Goal: Task Accomplishment & Management: Use online tool/utility

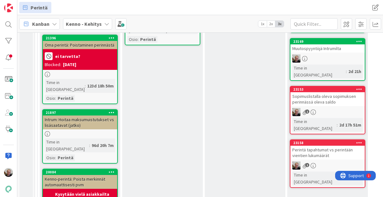
scroll to position [252, 0]
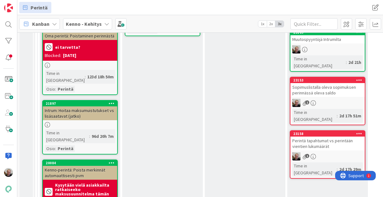
click at [324, 137] on div "Perintä tapahtumat vs perintään vientien lukumäärät" at bounding box center [327, 144] width 74 height 14
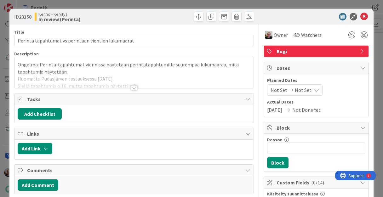
click at [132, 87] on div at bounding box center [134, 87] width 7 height 5
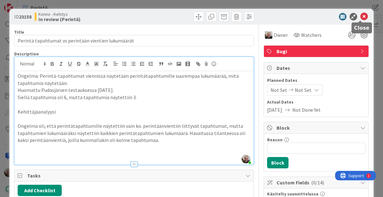
click at [360, 18] on icon at bounding box center [364, 17] width 8 height 8
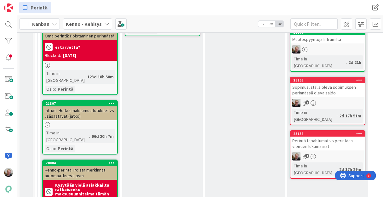
click at [357, 131] on icon at bounding box center [359, 133] width 6 height 4
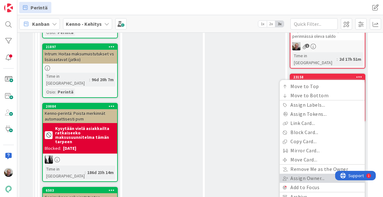
scroll to position [327, 0]
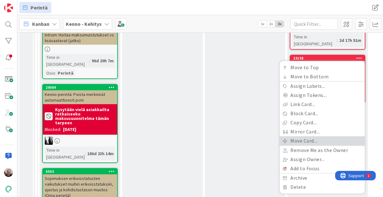
click at [307, 136] on link "Move Card..." at bounding box center [321, 140] width 85 height 9
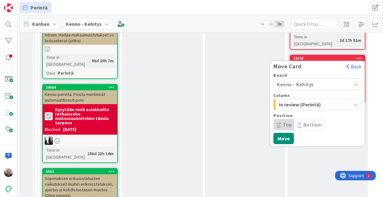
click at [294, 100] on span "In review (Perintä)" at bounding box center [301, 104] width 47 height 8
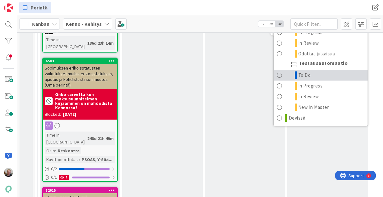
scroll to position [478, 0]
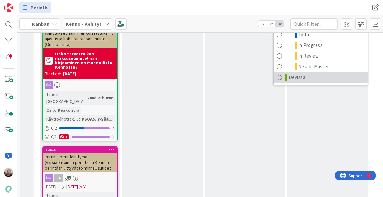
click at [307, 72] on link "Devissä" at bounding box center [320, 77] width 94 height 11
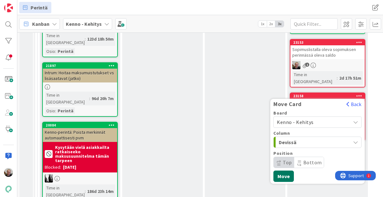
click at [284, 171] on button "Move" at bounding box center [283, 176] width 20 height 11
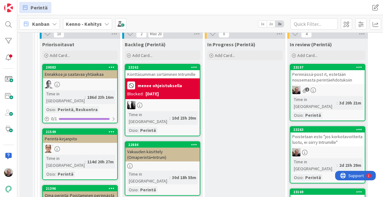
scroll to position [88, 0]
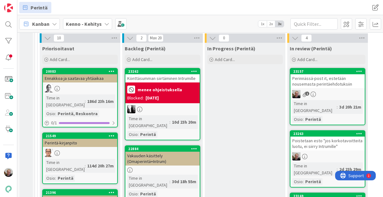
click at [342, 83] on div "Perinnässä-post it, estetään nousemasta perintäehdotuksiin" at bounding box center [327, 81] width 74 height 14
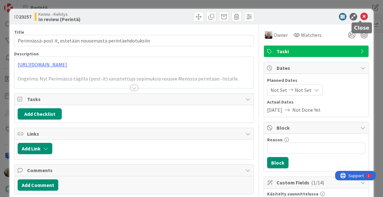
click at [360, 17] on icon at bounding box center [364, 17] width 8 height 8
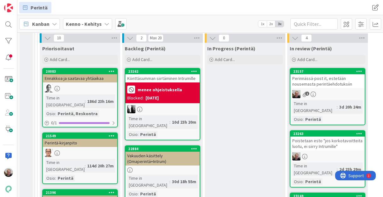
click at [359, 71] on icon at bounding box center [359, 71] width 6 height 4
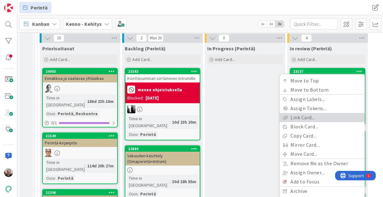
scroll to position [138, 0]
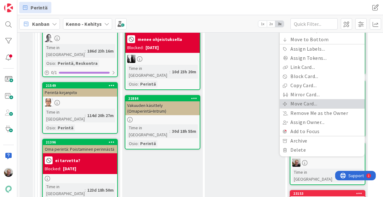
click at [316, 103] on link "Move Card..." at bounding box center [321, 103] width 85 height 9
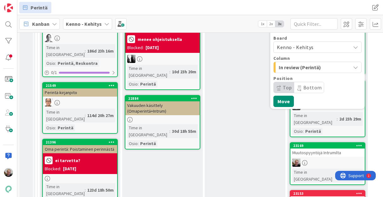
click at [312, 66] on span "In review (Perintä)" at bounding box center [301, 67] width 47 height 8
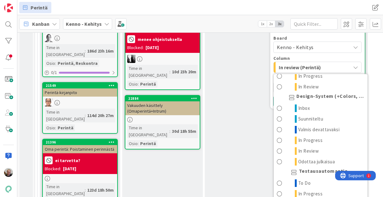
scroll to position [758, 0]
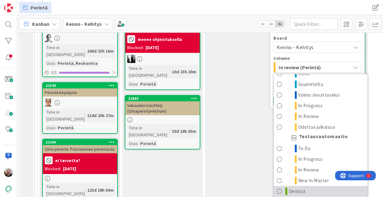
click at [319, 186] on link "Devissä" at bounding box center [320, 191] width 94 height 11
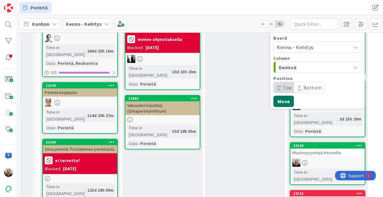
click at [289, 103] on button "Move" at bounding box center [283, 101] width 20 height 11
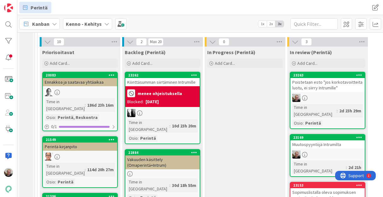
scroll to position [113, 0]
